Goal: Information Seeking & Learning: Learn about a topic

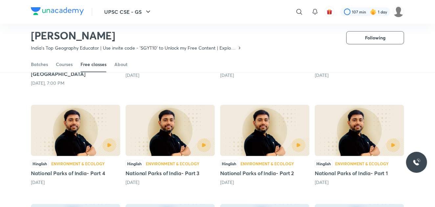
scroll to position [132, 0]
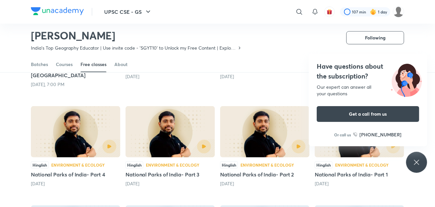
click at [157, 140] on div at bounding box center [169, 147] width 81 height 14
